Goal: Find specific page/section: Find specific page/section

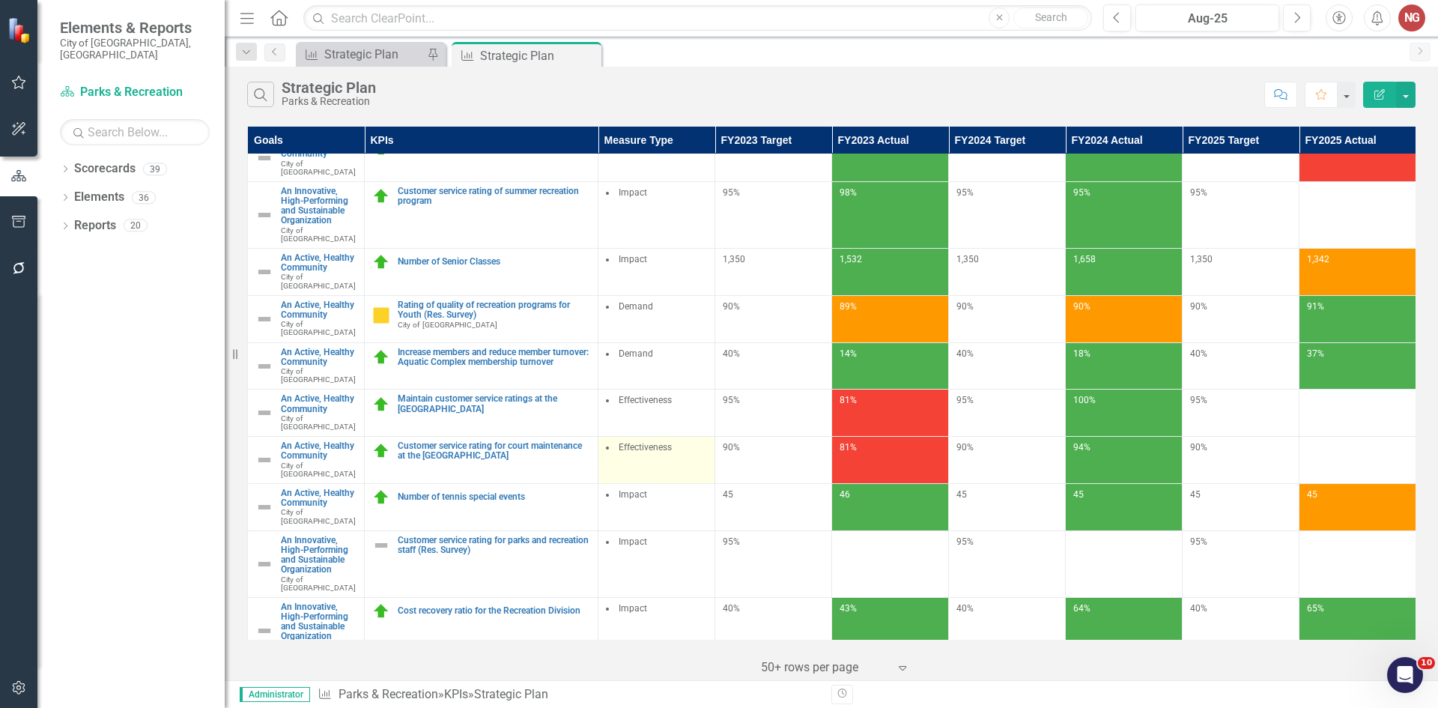
scroll to position [235, 0]
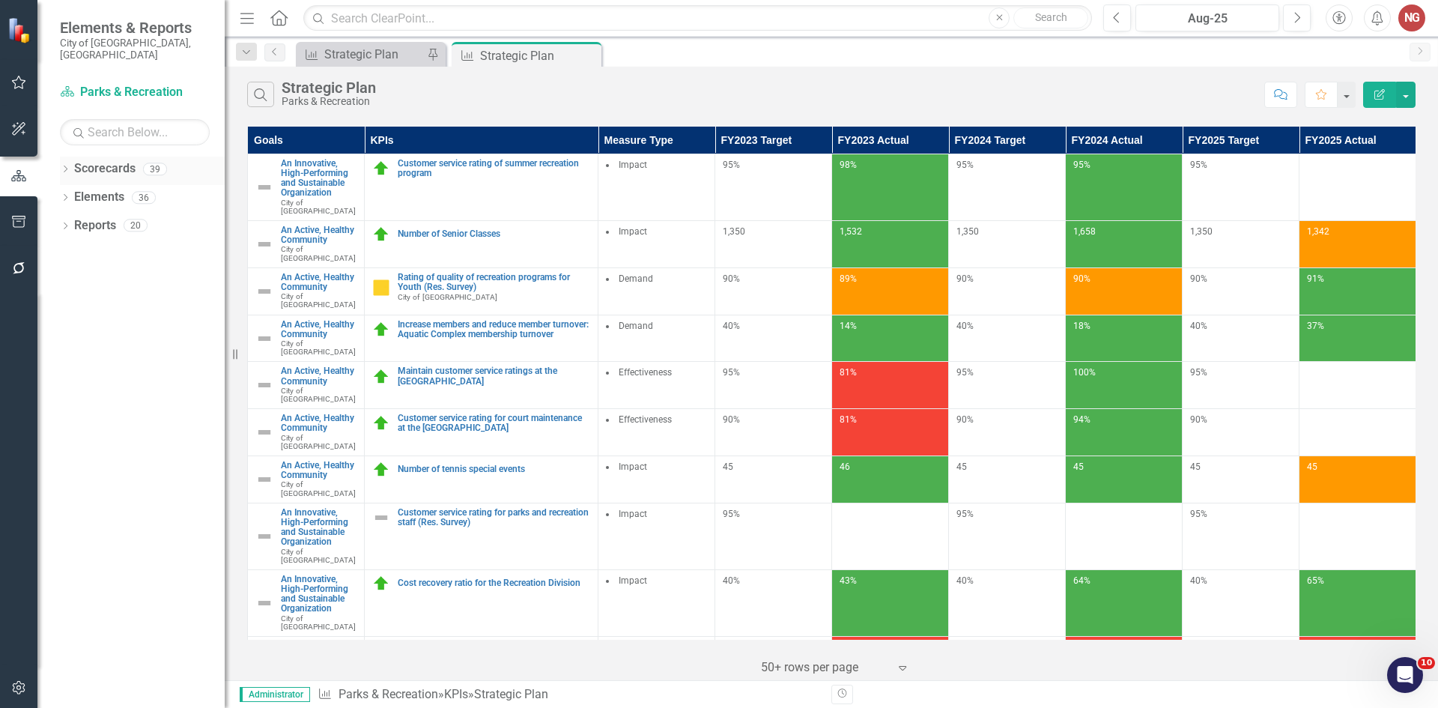
click at [63, 166] on icon "Dropdown" at bounding box center [65, 170] width 10 height 8
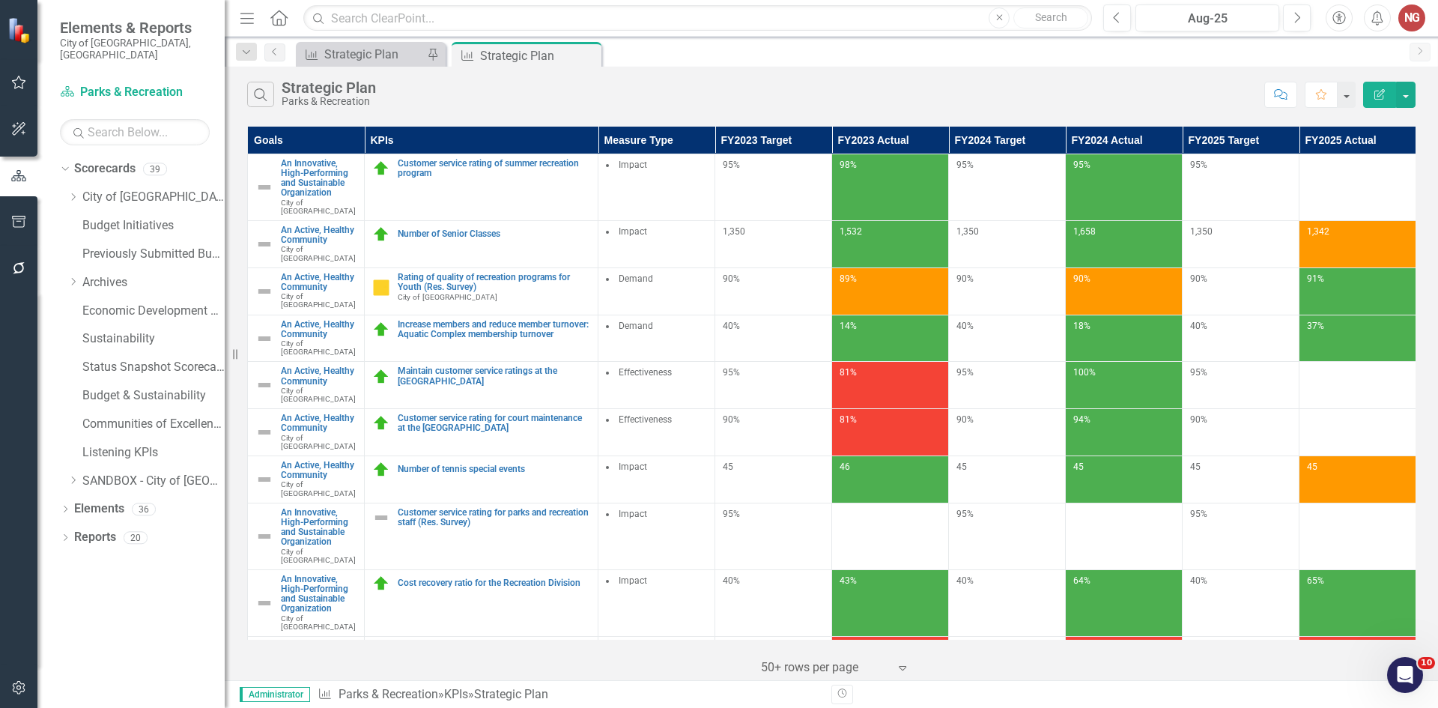
drag, startPoint x: 73, startPoint y: 186, endPoint x: 72, endPoint y: 207, distance: 21.0
click at [72, 193] on icon "Dropdown" at bounding box center [72, 197] width 11 height 9
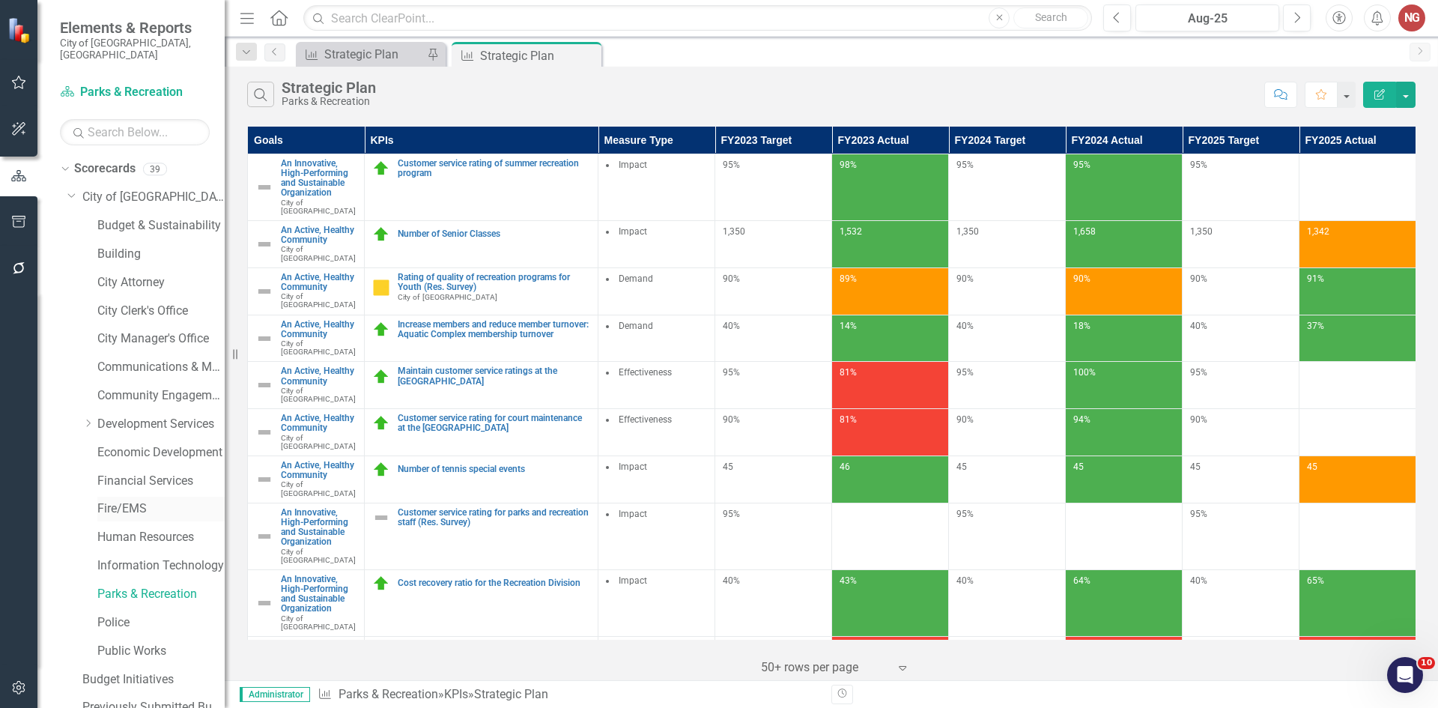
click at [112, 500] on link "Fire/EMS" at bounding box center [160, 508] width 127 height 17
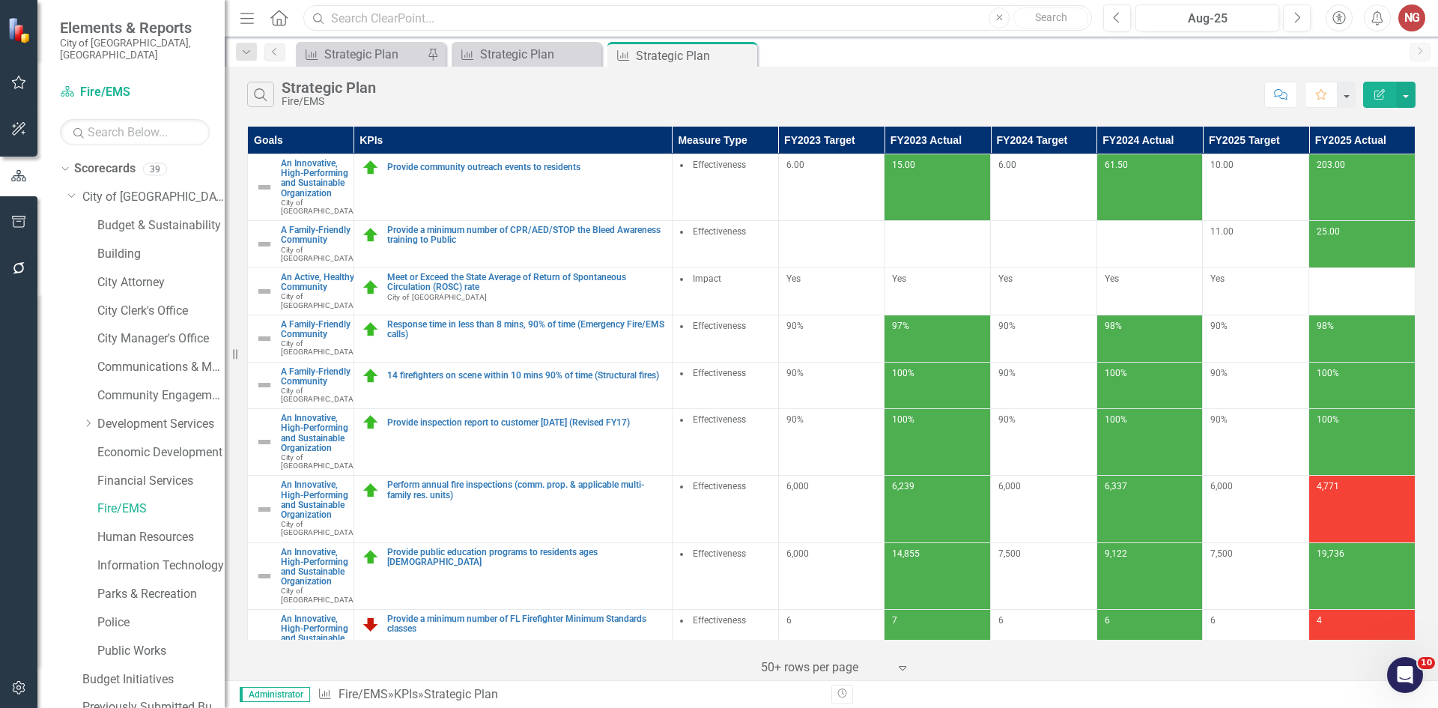
click at [457, 16] on input "text" at bounding box center [697, 18] width 789 height 26
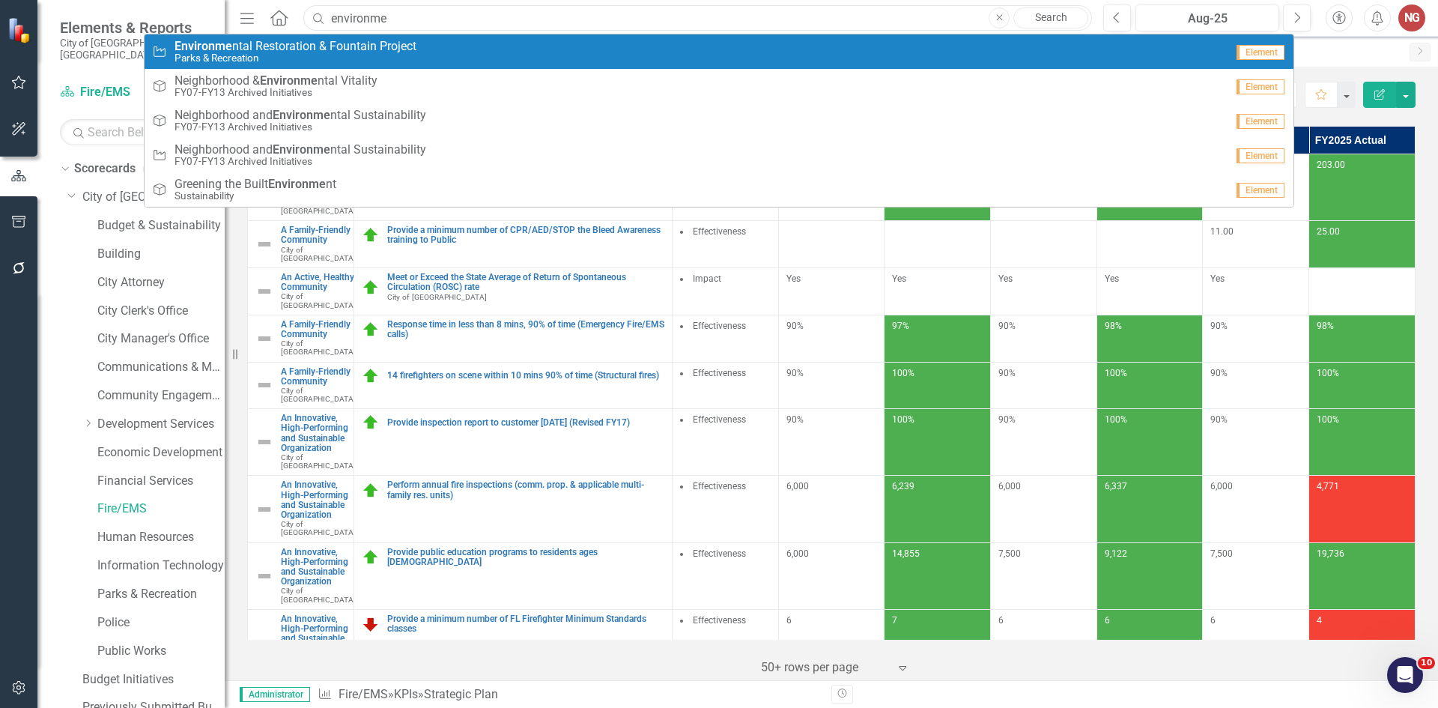
type input "environme"
click at [252, 55] on small "Parks & Recreation" at bounding box center [296, 57] width 242 height 11
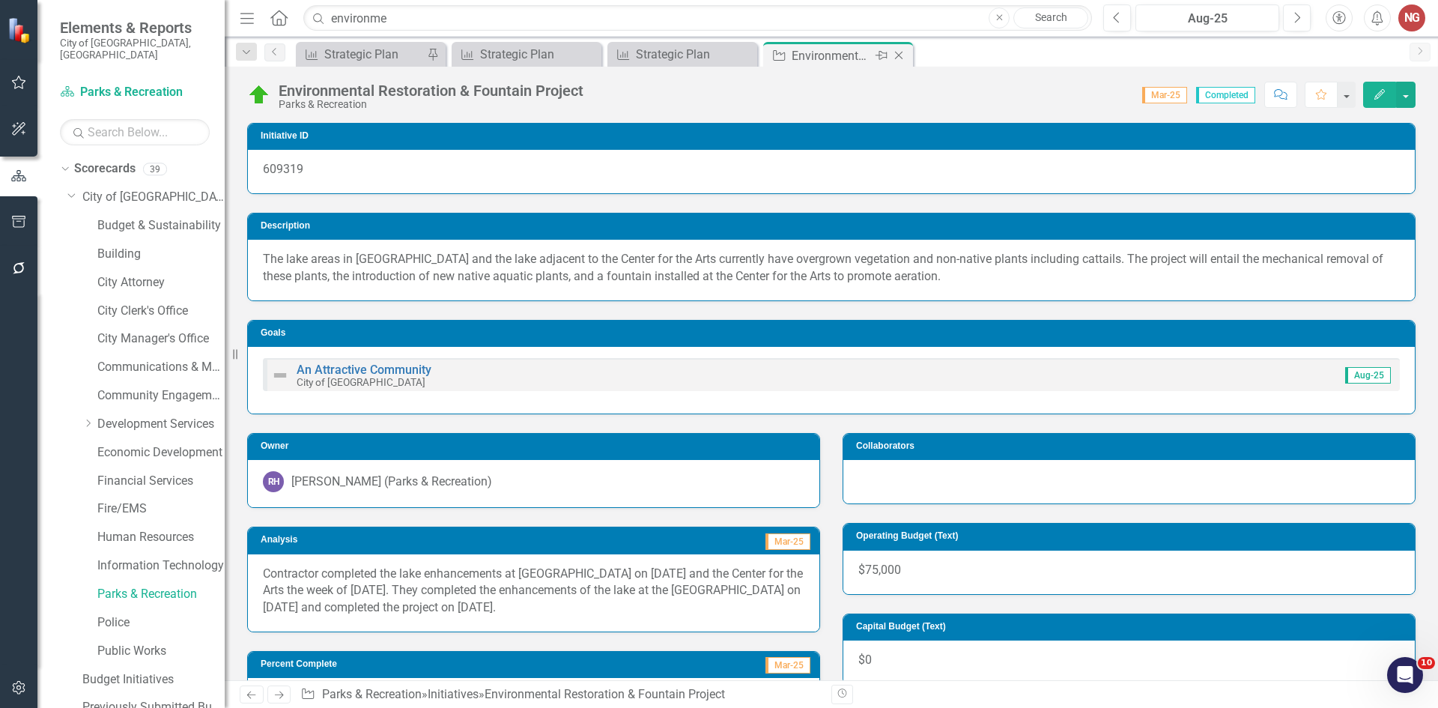
click at [900, 59] on icon "Close" at bounding box center [898, 55] width 15 height 12
